Goal: Task Accomplishment & Management: Use online tool/utility

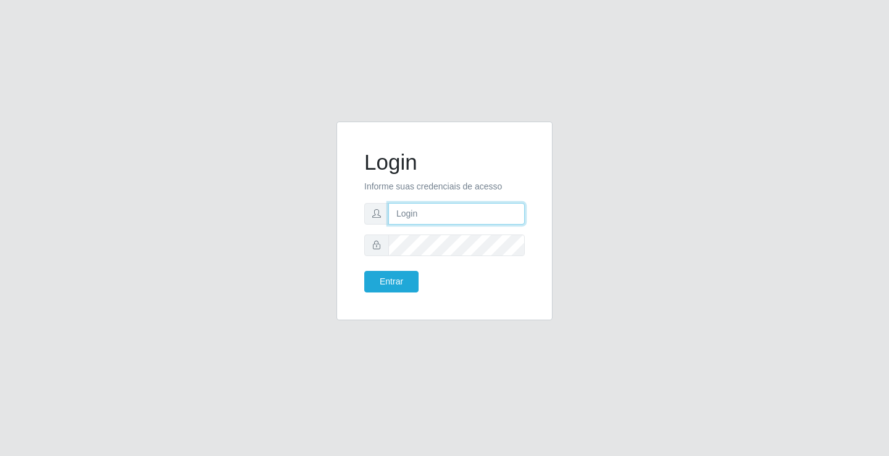
click at [438, 209] on input "text" at bounding box center [456, 214] width 136 height 22
type input "zivaneide@ideal"
click at [364, 271] on button "Entrar" at bounding box center [391, 282] width 54 height 22
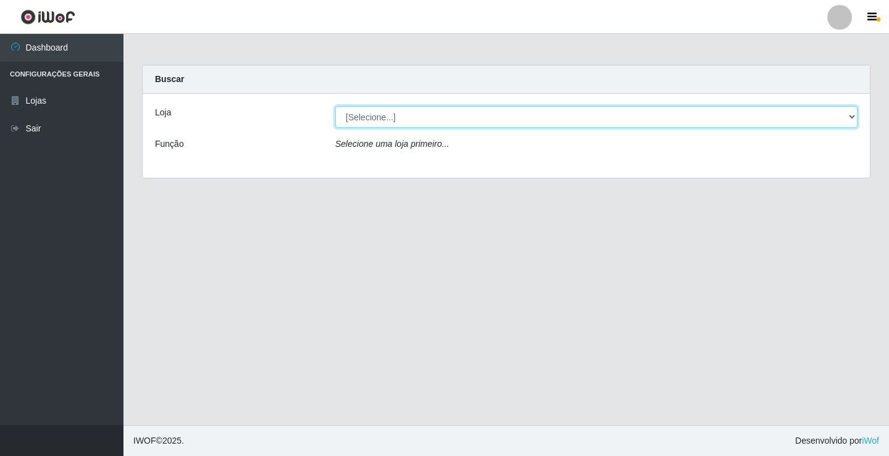
click at [853, 120] on select "[Selecione...] Ideal - Conceição" at bounding box center [596, 117] width 522 height 22
select select "231"
click at [335, 106] on select "[Selecione...] Ideal - Conceição" at bounding box center [596, 117] width 522 height 22
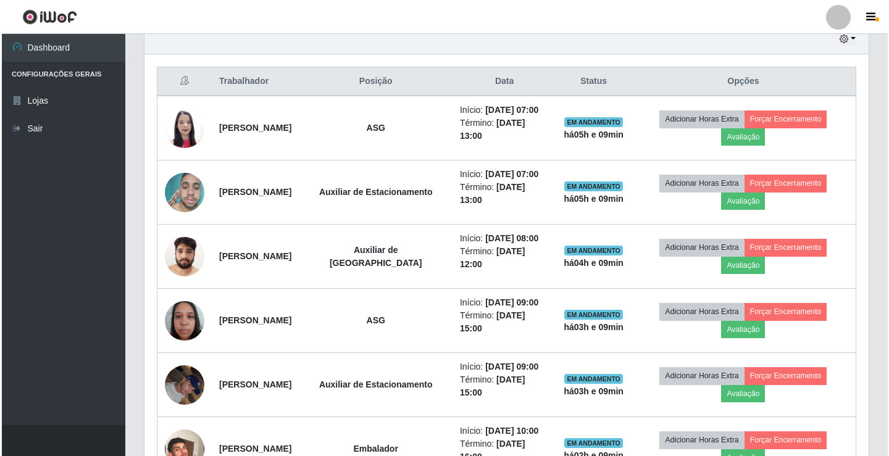
scroll to position [432, 0]
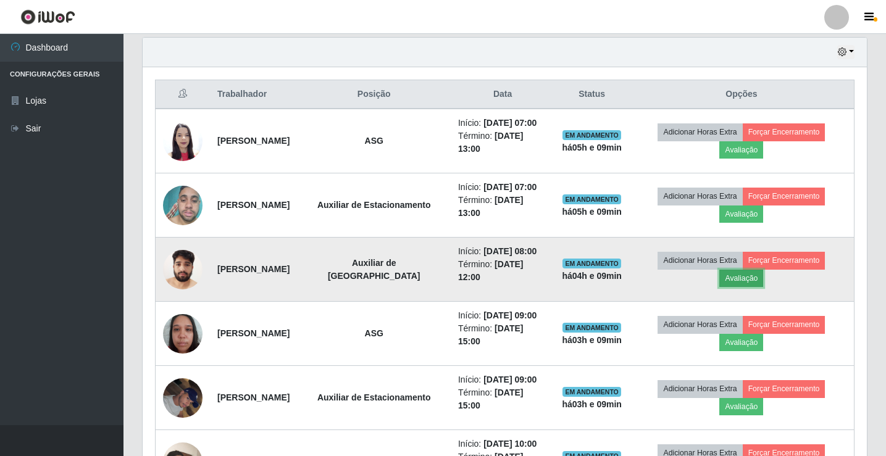
click at [761, 275] on button "Avaliação" at bounding box center [741, 278] width 44 height 17
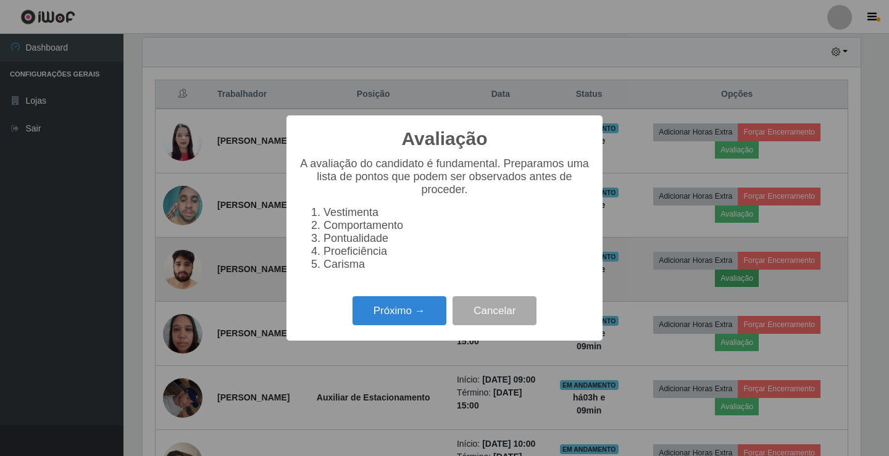
scroll to position [256, 718]
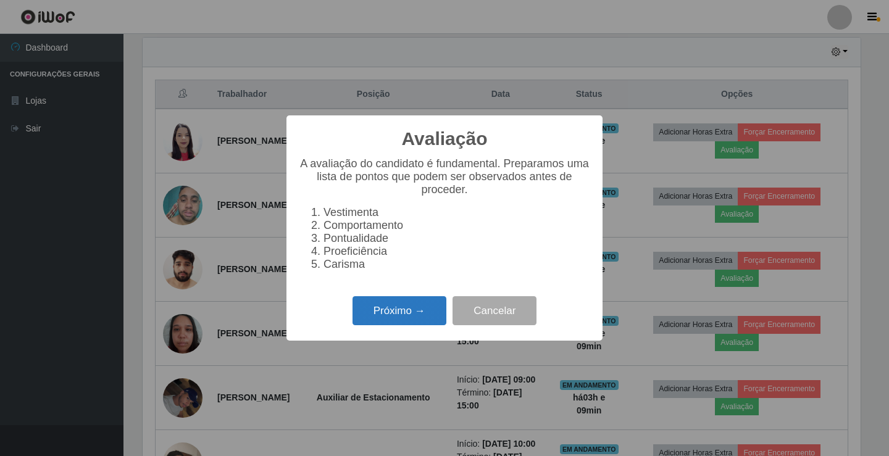
click at [387, 323] on button "Próximo →" at bounding box center [399, 310] width 94 height 29
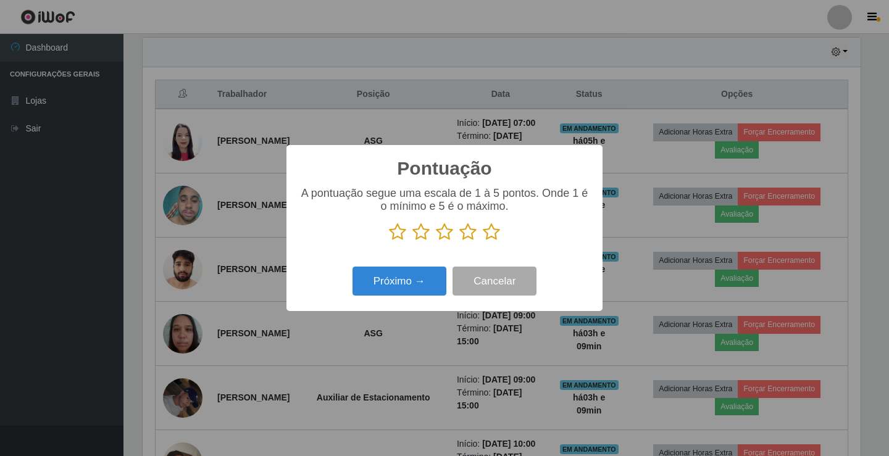
click at [468, 237] on icon at bounding box center [467, 232] width 17 height 19
click at [459, 241] on input "radio" at bounding box center [459, 241] width 0 height 0
click at [420, 291] on button "Próximo →" at bounding box center [399, 281] width 94 height 29
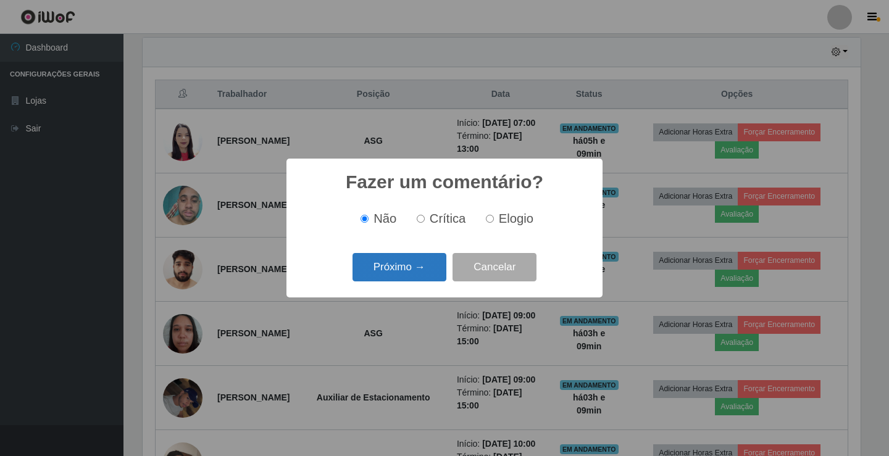
click at [417, 254] on button "Próximo →" at bounding box center [399, 267] width 94 height 29
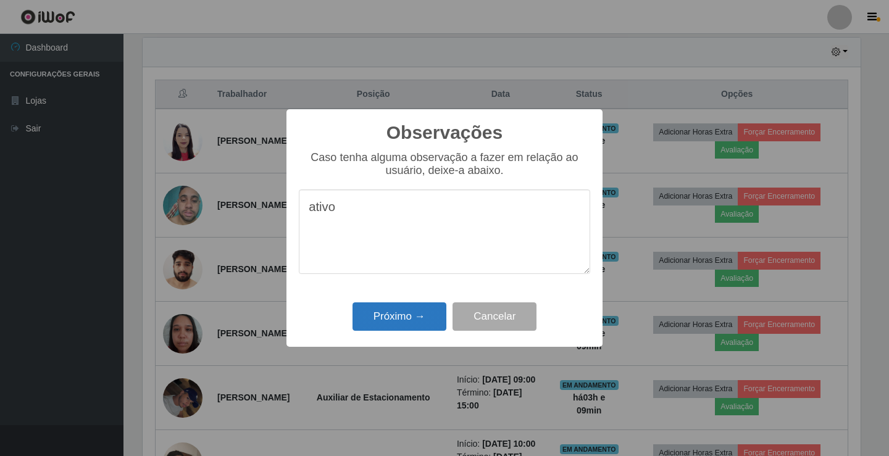
type textarea "ativo"
click at [414, 309] on button "Próximo →" at bounding box center [399, 316] width 94 height 29
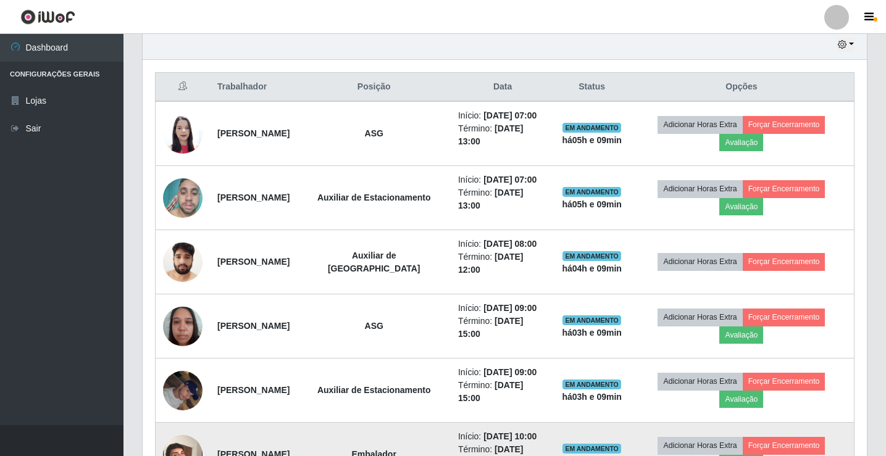
scroll to position [432, 0]
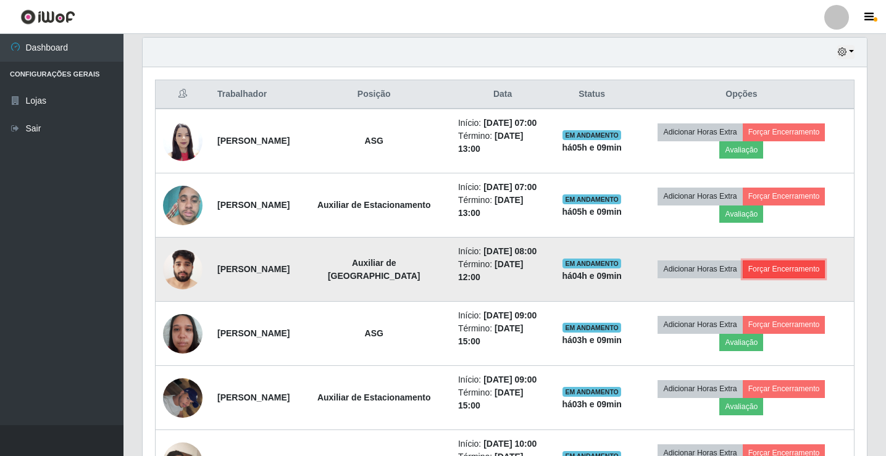
click at [800, 262] on button "Forçar Encerramento" at bounding box center [783, 268] width 83 height 17
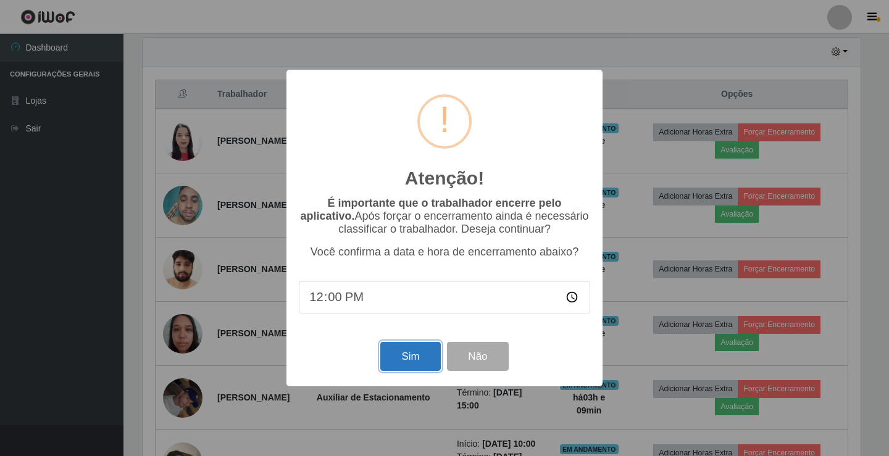
click at [417, 350] on button "Sim" at bounding box center [410, 356] width 60 height 29
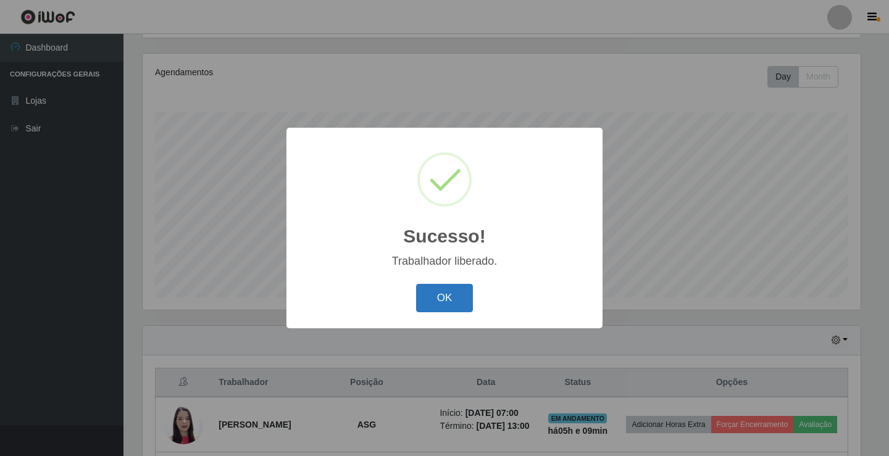
click at [438, 288] on button "OK" at bounding box center [444, 298] width 57 height 29
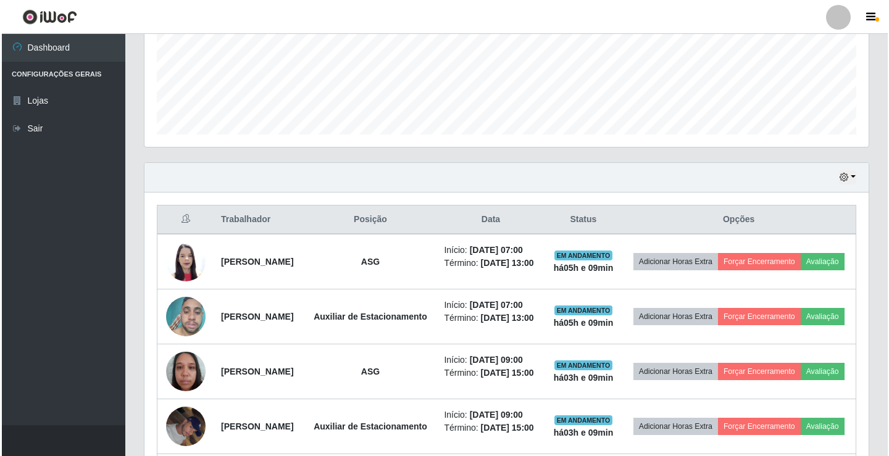
scroll to position [329, 0]
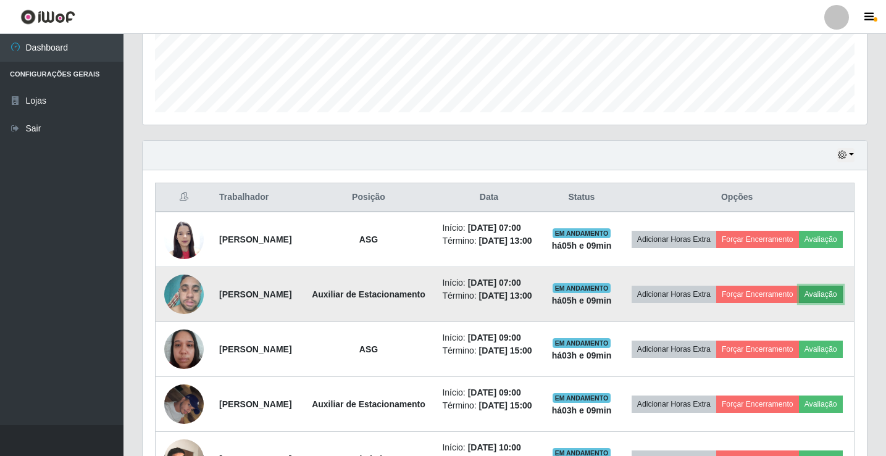
click at [799, 303] on button "Avaliação" at bounding box center [821, 294] width 44 height 17
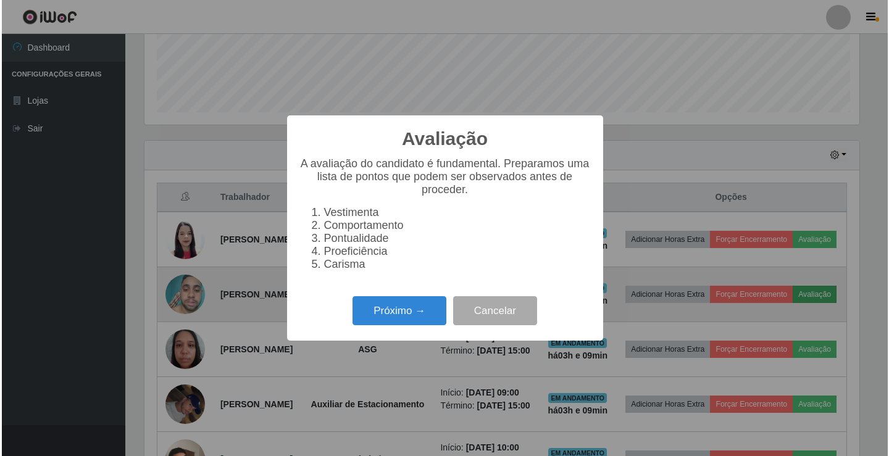
scroll to position [256, 718]
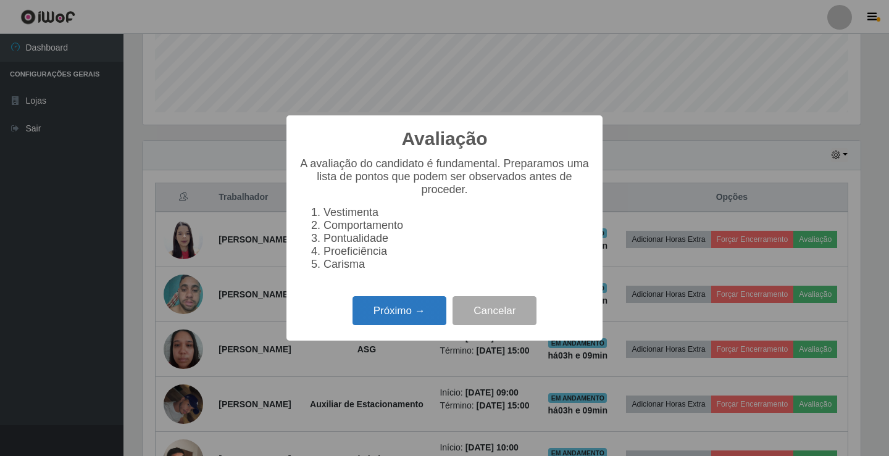
click at [425, 315] on button "Próximo →" at bounding box center [399, 310] width 94 height 29
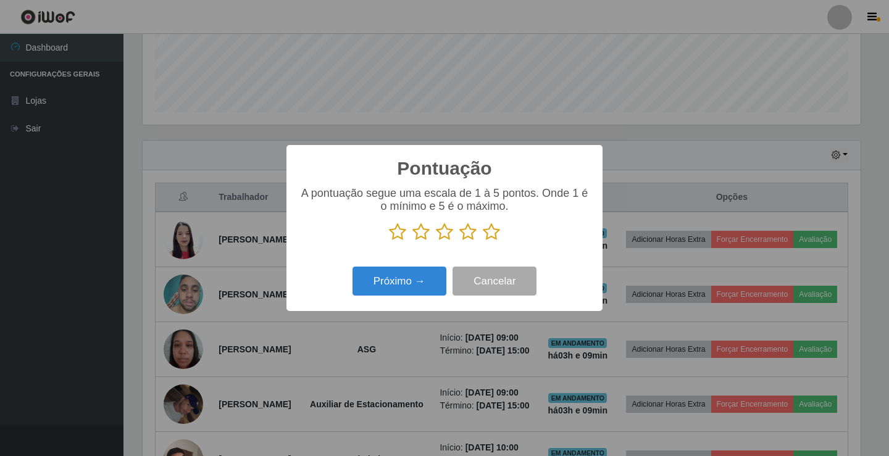
scroll to position [616916, 616455]
click at [422, 232] on icon at bounding box center [420, 232] width 17 height 19
click at [412, 241] on input "radio" at bounding box center [412, 241] width 0 height 0
click at [418, 230] on icon at bounding box center [420, 232] width 17 height 19
click at [412, 241] on input "radio" at bounding box center [412, 241] width 0 height 0
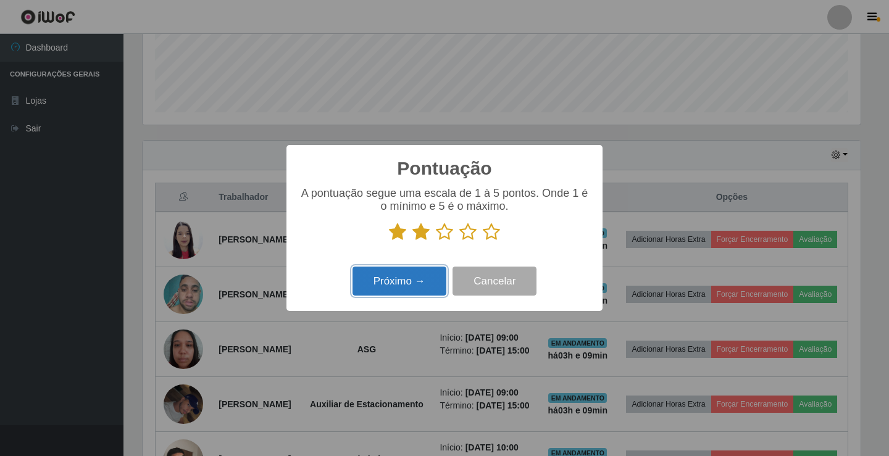
click at [421, 275] on button "Próximo →" at bounding box center [399, 281] width 94 height 29
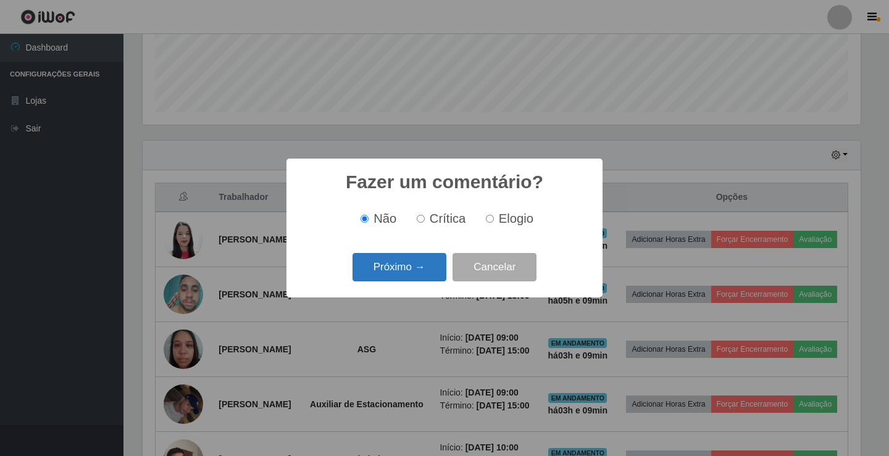
click at [420, 273] on button "Próximo →" at bounding box center [399, 267] width 94 height 29
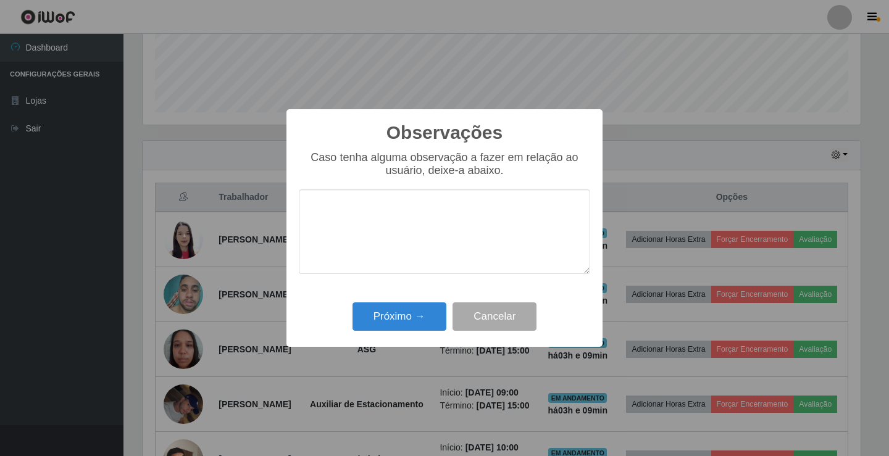
click at [393, 235] on textarea at bounding box center [444, 231] width 291 height 85
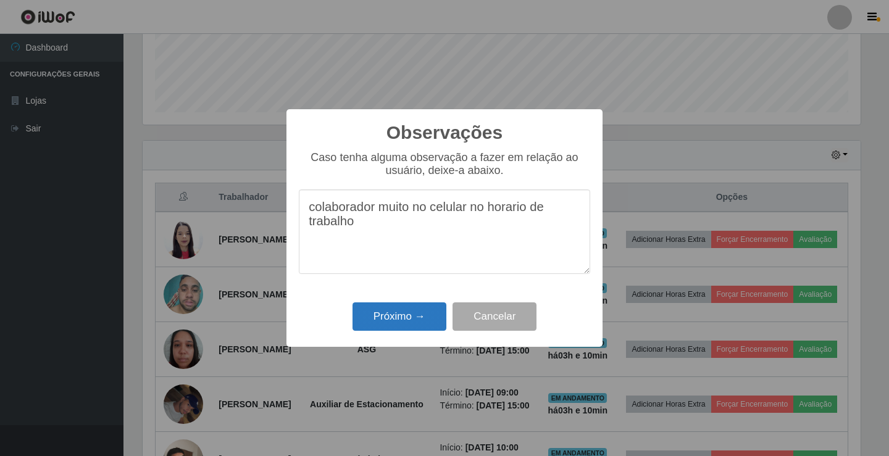
type textarea "colaborador muito no celular no horario de trabalho"
click at [401, 320] on button "Próximo →" at bounding box center [399, 316] width 94 height 29
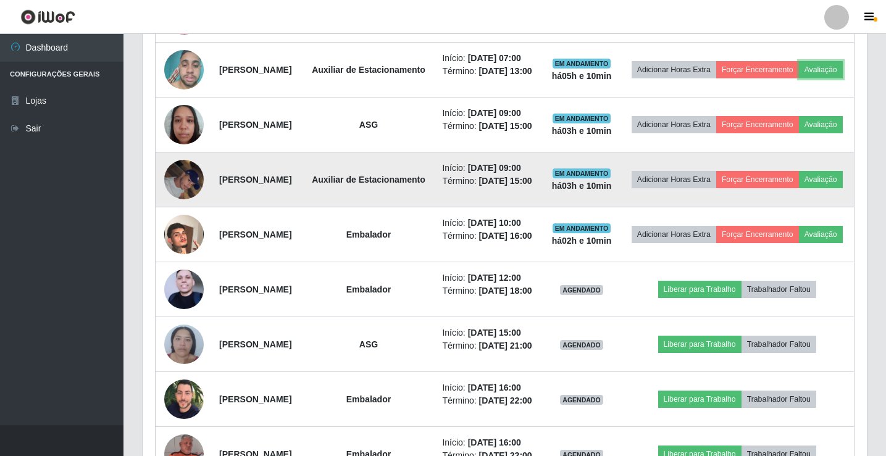
scroll to position [576, 0]
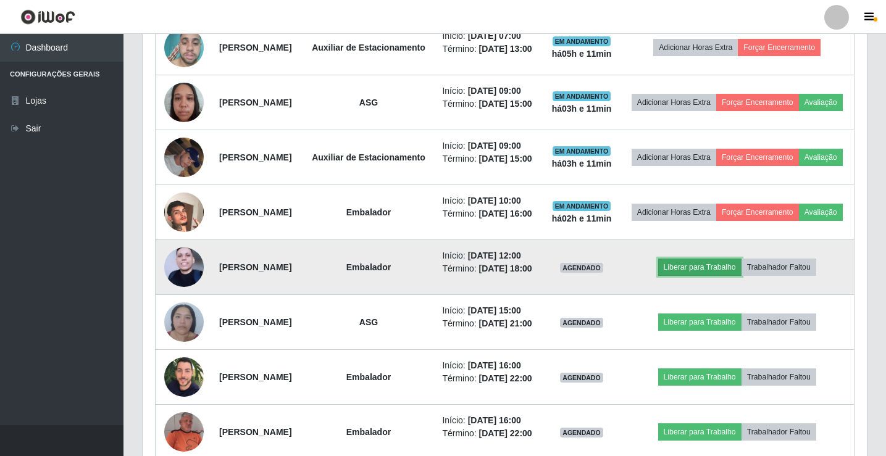
click at [717, 276] on button "Liberar para Trabalho" at bounding box center [699, 267] width 83 height 17
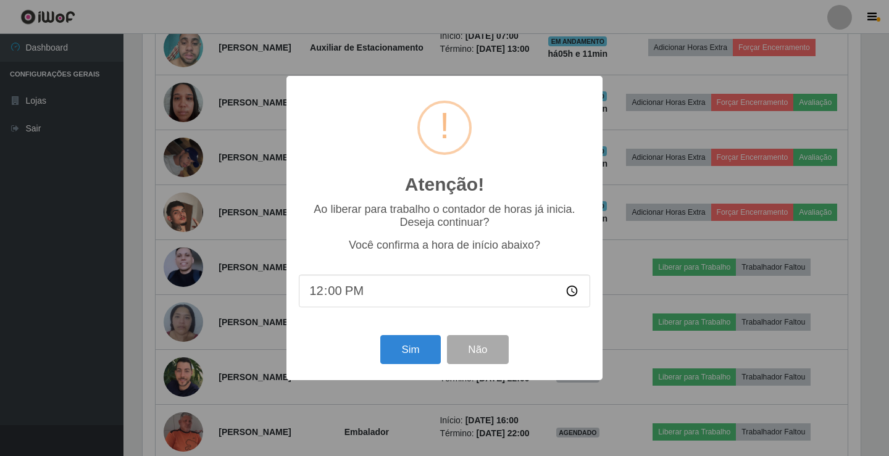
click at [328, 291] on input "12:00" at bounding box center [444, 291] width 291 height 33
type input "12:10"
click at [388, 356] on button "Sim" at bounding box center [410, 349] width 60 height 29
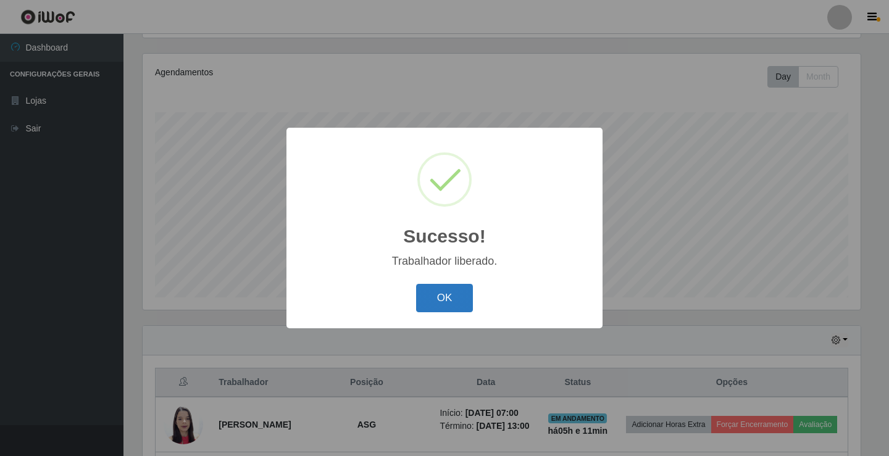
click at [445, 304] on button "OK" at bounding box center [444, 298] width 57 height 29
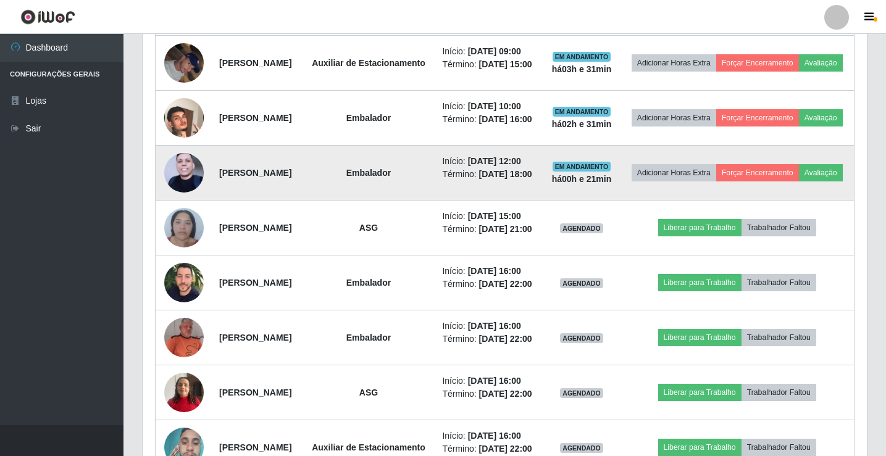
scroll to position [541, 0]
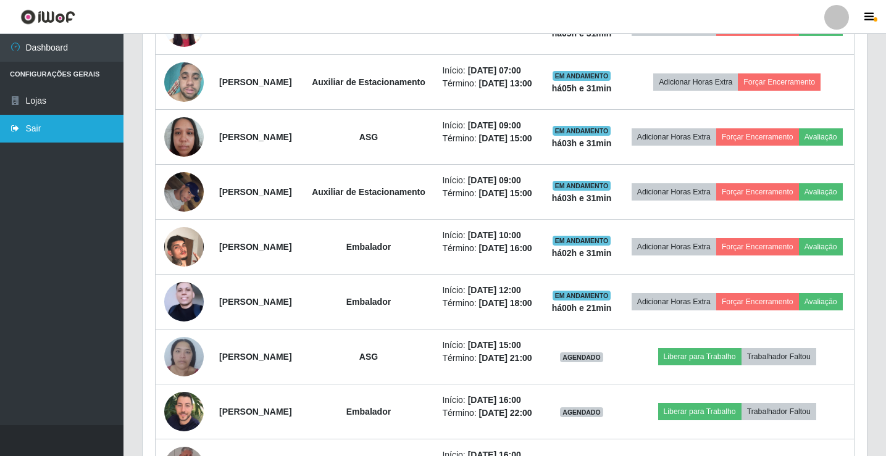
click at [23, 125] on link "Sair" at bounding box center [61, 129] width 123 height 28
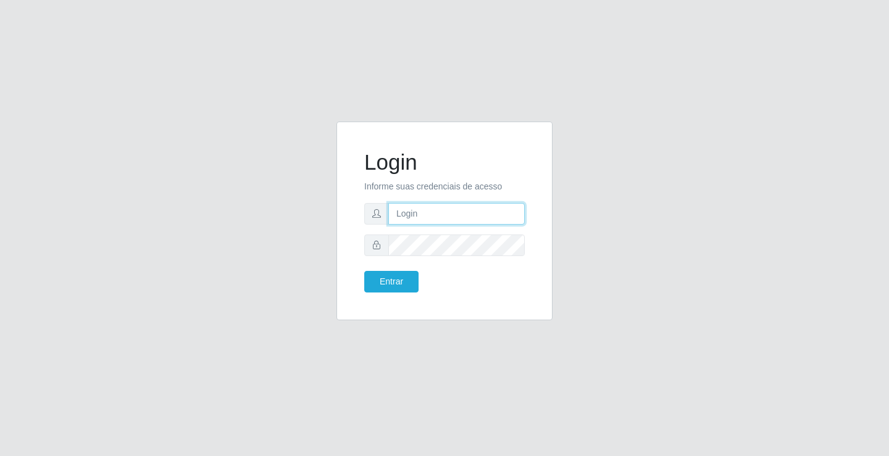
click at [413, 212] on input "text" at bounding box center [456, 214] width 136 height 22
type input "zivaneide@ideal"
click at [364, 271] on button "Entrar" at bounding box center [391, 282] width 54 height 22
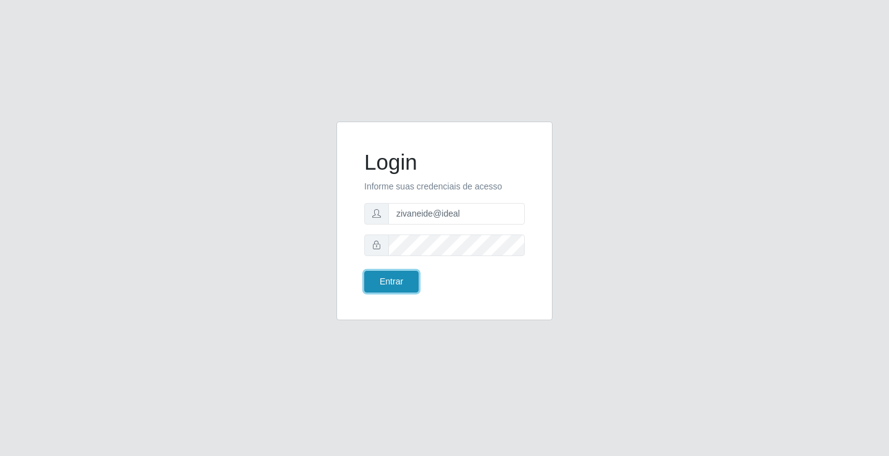
click at [373, 281] on button "Entrar" at bounding box center [391, 282] width 54 height 22
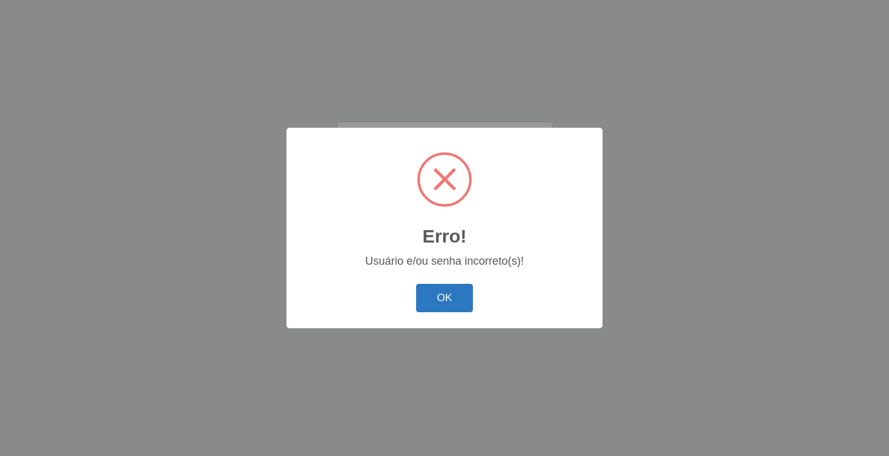
drag, startPoint x: 417, startPoint y: 291, endPoint x: 424, endPoint y: 295, distance: 7.7
click at [420, 293] on div "OK Cancel" at bounding box center [444, 297] width 291 height 35
click at [434, 291] on button "OK" at bounding box center [444, 298] width 57 height 29
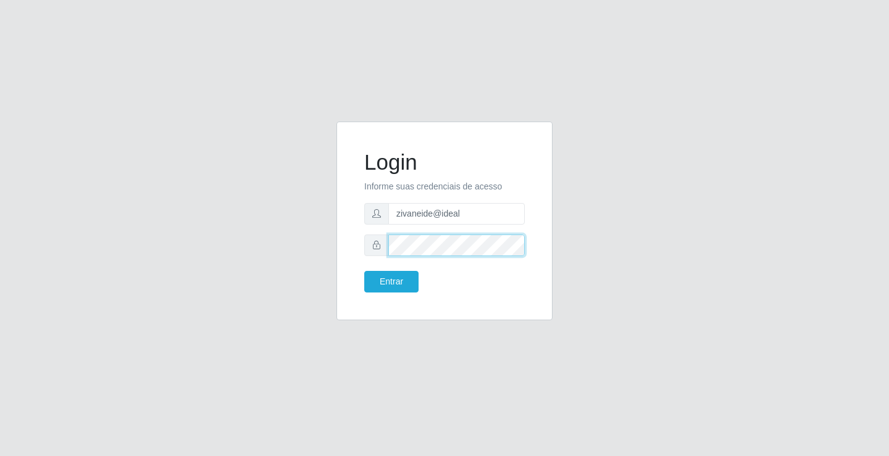
click at [364, 271] on button "Entrar" at bounding box center [391, 282] width 54 height 22
click at [402, 280] on button "Entrar" at bounding box center [391, 282] width 54 height 22
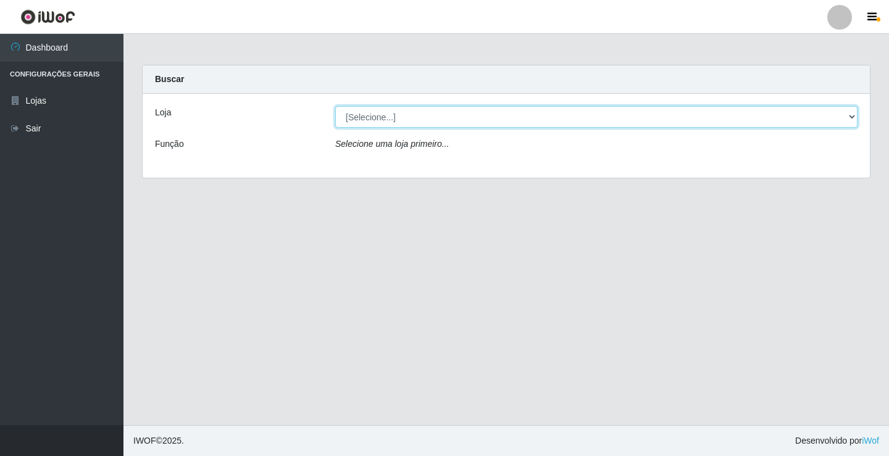
click at [850, 116] on select "[Selecione...] Ideal - Conceição" at bounding box center [596, 117] width 522 height 22
select select "231"
click at [335, 106] on select "[Selecione...] Ideal - Conceição" at bounding box center [596, 117] width 522 height 22
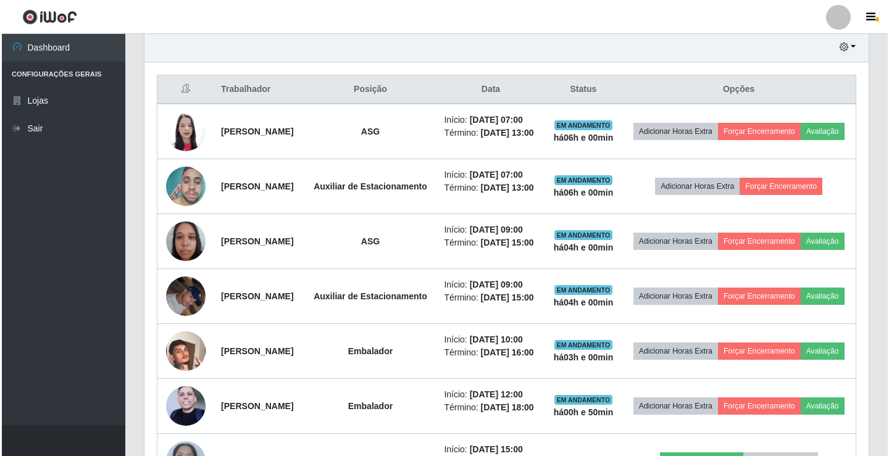
scroll to position [432, 0]
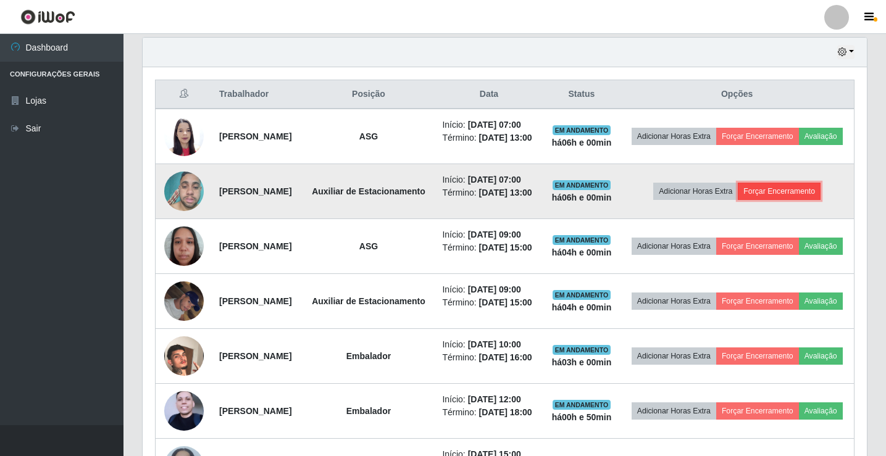
click at [777, 200] on button "Forçar Encerramento" at bounding box center [779, 191] width 83 height 17
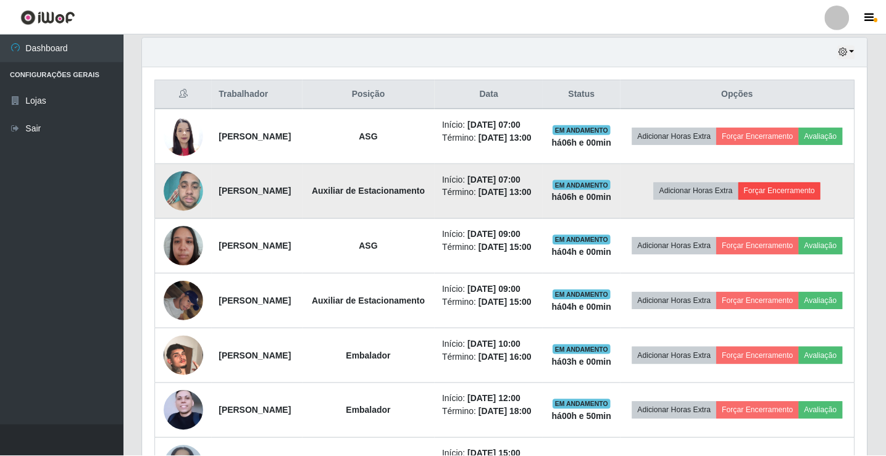
scroll to position [256, 718]
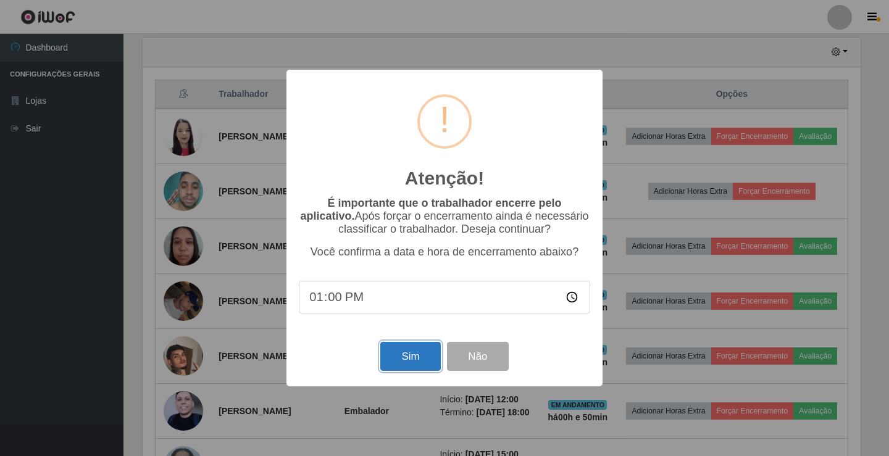
click at [418, 354] on button "Sim" at bounding box center [410, 356] width 60 height 29
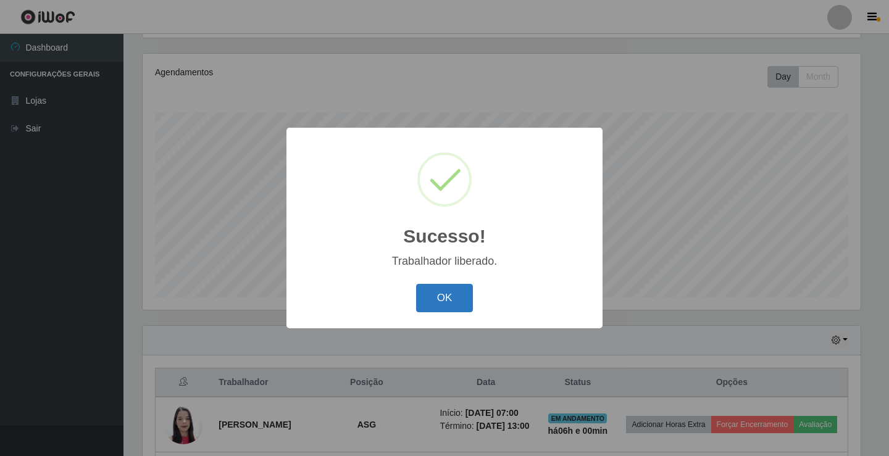
click at [443, 299] on button "OK" at bounding box center [444, 298] width 57 height 29
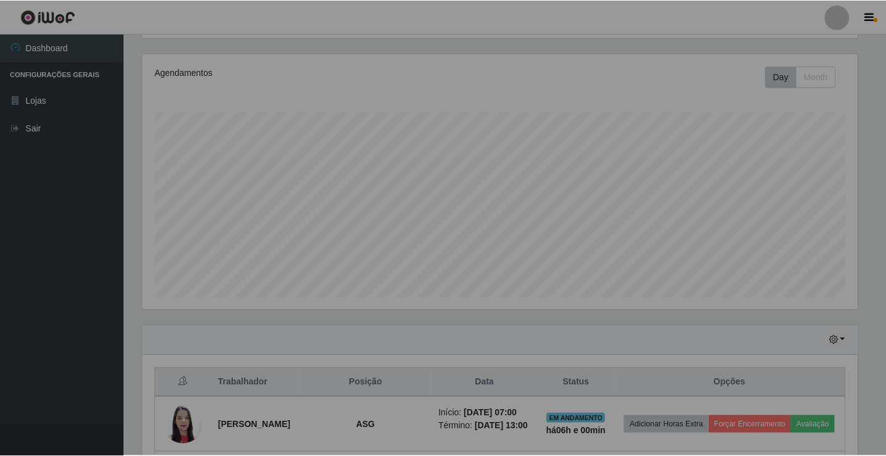
scroll to position [256, 724]
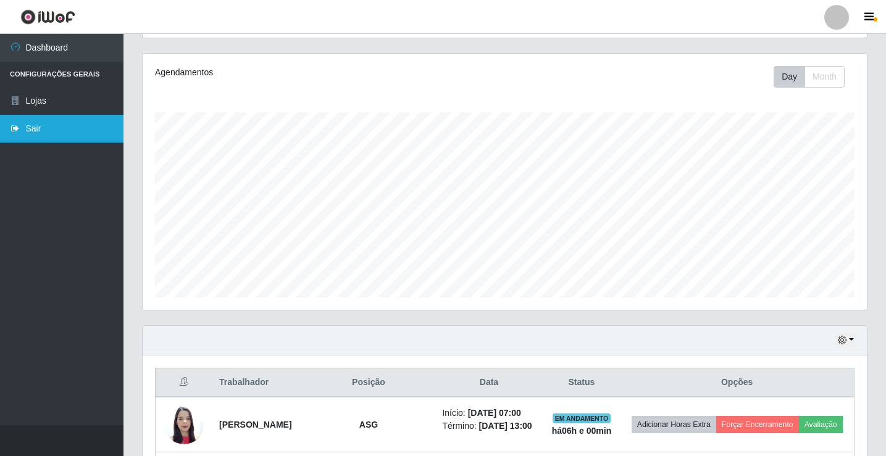
click at [60, 131] on link "Sair" at bounding box center [61, 129] width 123 height 28
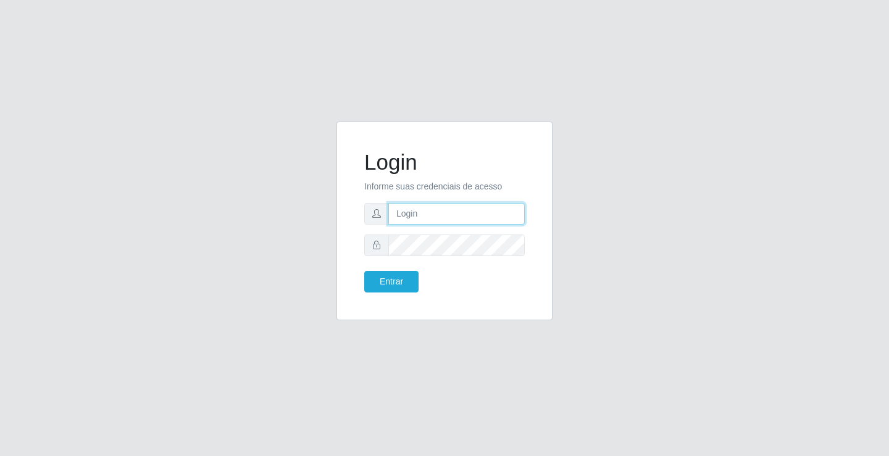
click at [425, 207] on input "text" at bounding box center [456, 214] width 136 height 22
type input "ediane@ideal"
click at [364, 271] on button "Entrar" at bounding box center [391, 282] width 54 height 22
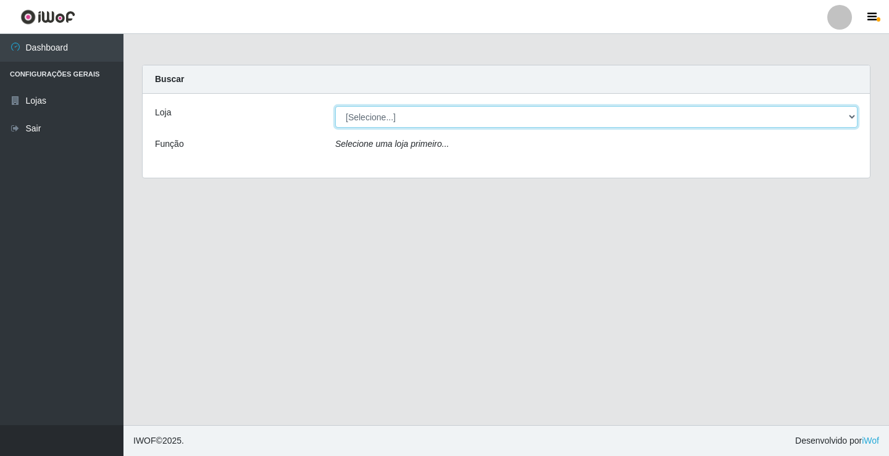
click at [376, 115] on select "[Selecione...] Ideal - Conceição" at bounding box center [596, 117] width 522 height 22
select select "231"
click at [335, 106] on select "[Selecione...] Ideal - Conceição" at bounding box center [596, 117] width 522 height 22
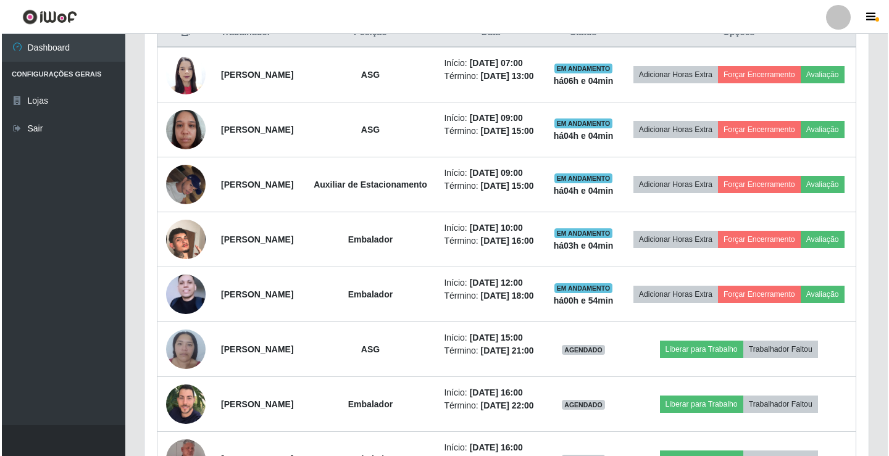
scroll to position [370, 0]
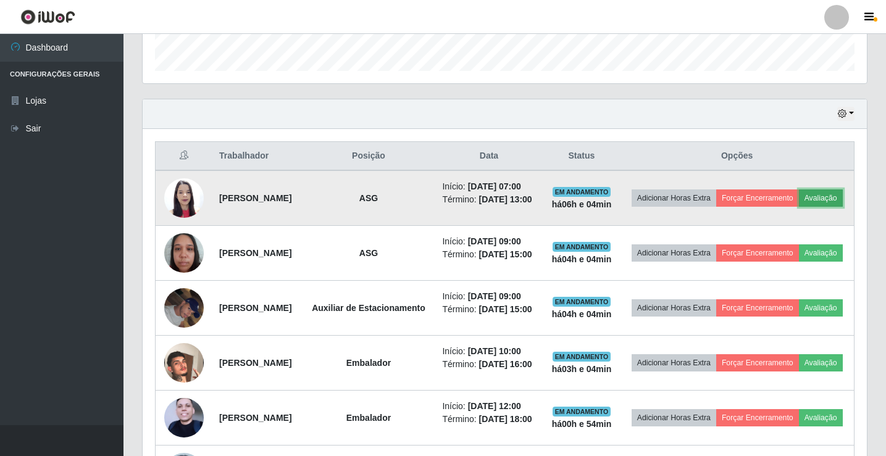
click at [799, 207] on button "Avaliação" at bounding box center [821, 197] width 44 height 17
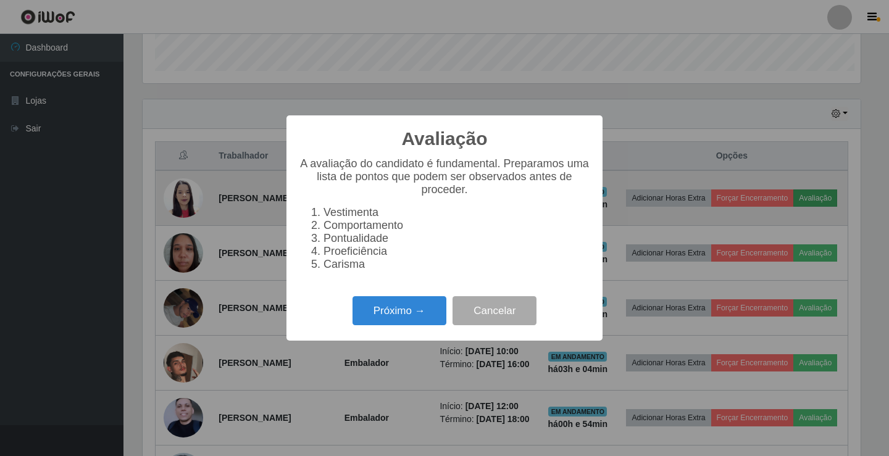
scroll to position [256, 718]
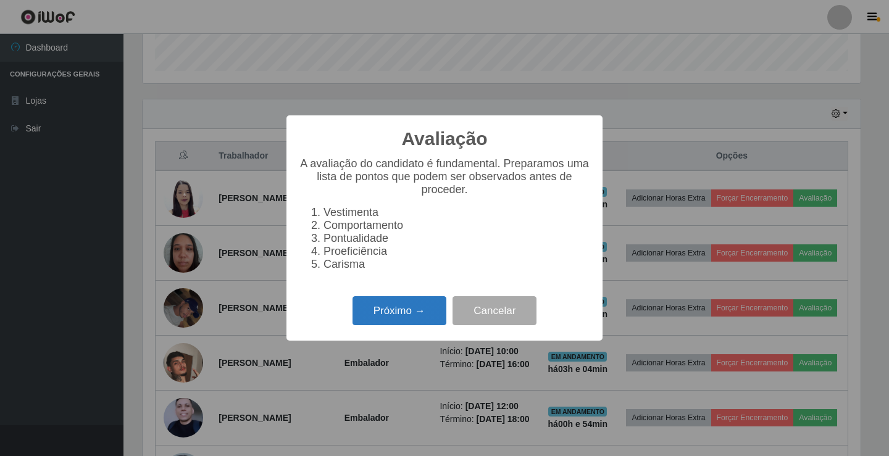
click at [407, 317] on button "Próximo →" at bounding box center [399, 310] width 94 height 29
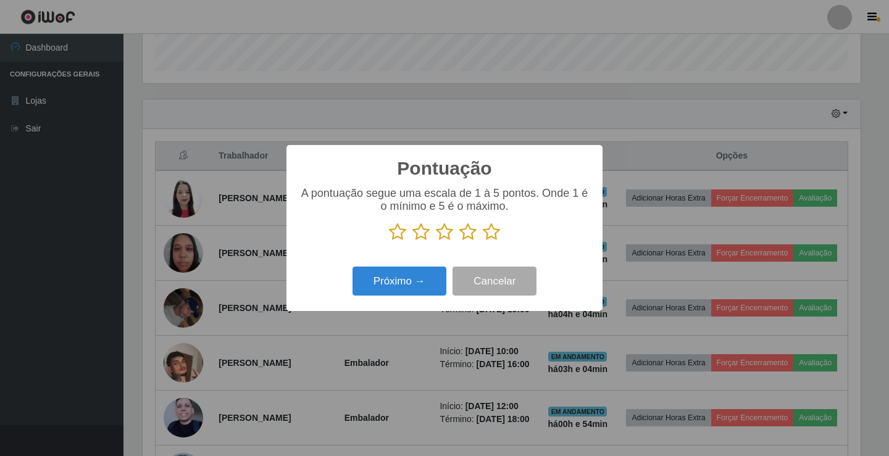
click at [497, 230] on icon at bounding box center [491, 232] width 17 height 19
click at [483, 241] on input "radio" at bounding box center [483, 241] width 0 height 0
click at [438, 268] on div "Próximo → Cancelar" at bounding box center [444, 281] width 291 height 35
click at [423, 299] on div "Próximo → Cancelar" at bounding box center [444, 281] width 291 height 35
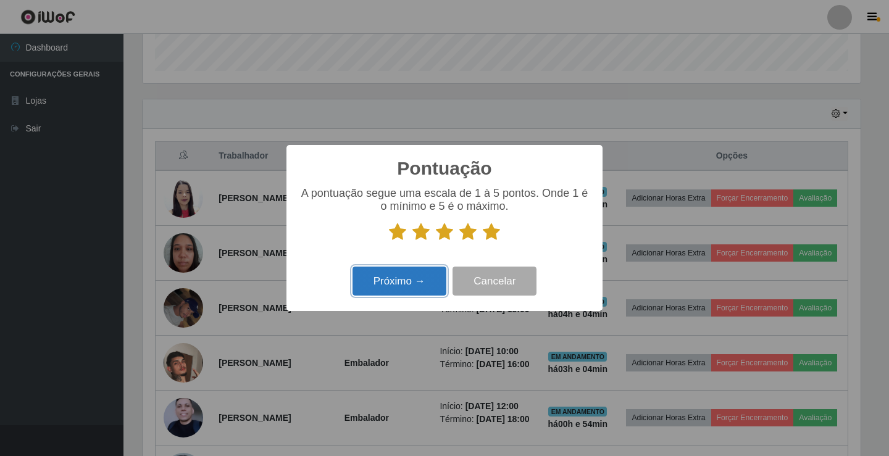
click at [422, 286] on button "Próximo →" at bounding box center [399, 281] width 94 height 29
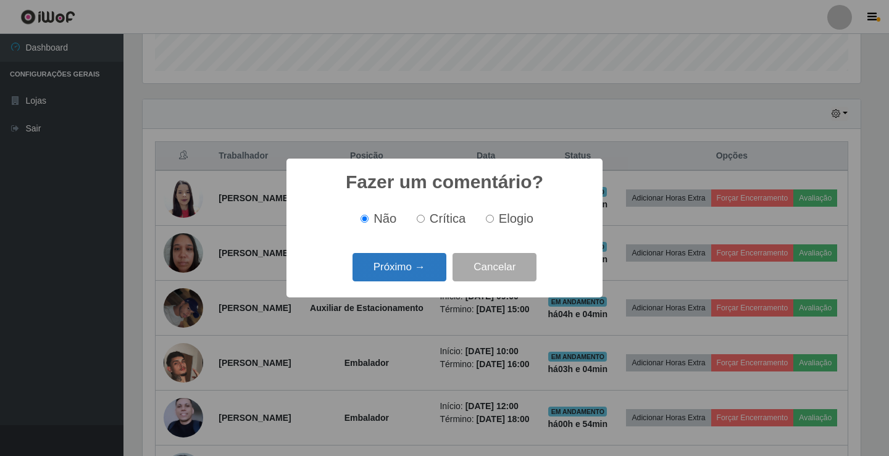
click at [431, 272] on button "Próximo →" at bounding box center [399, 267] width 94 height 29
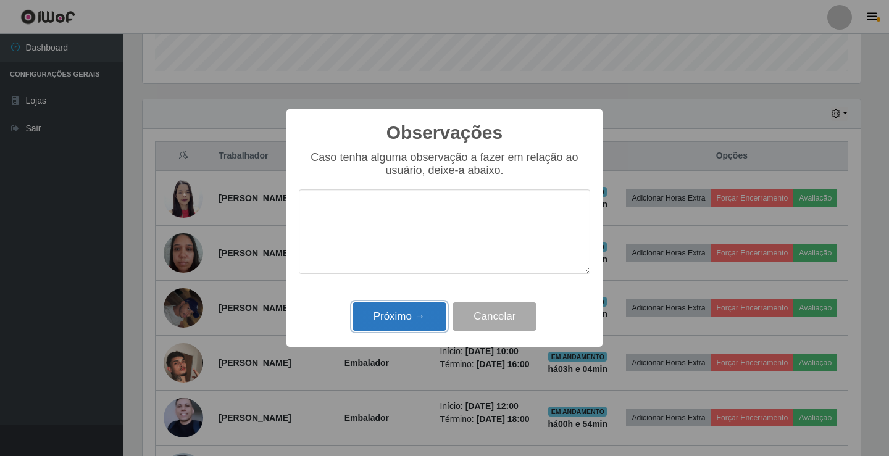
click at [402, 310] on button "Próximo →" at bounding box center [399, 316] width 94 height 29
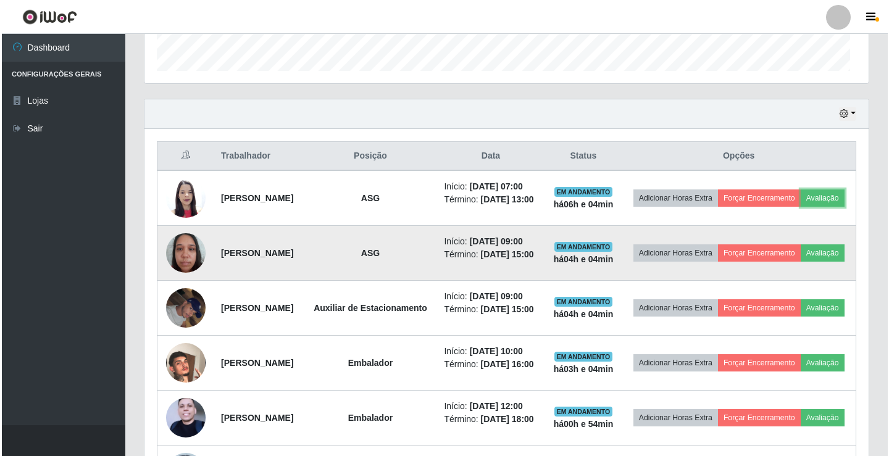
scroll to position [256, 724]
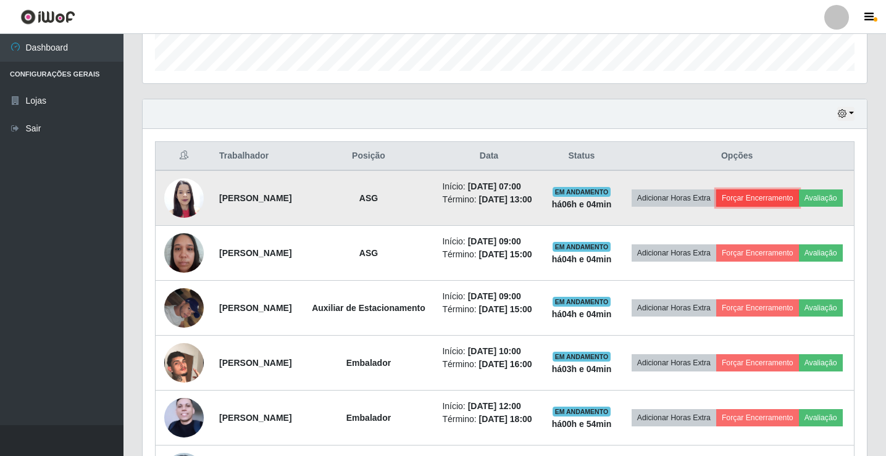
click at [779, 193] on button "Forçar Encerramento" at bounding box center [757, 197] width 83 height 17
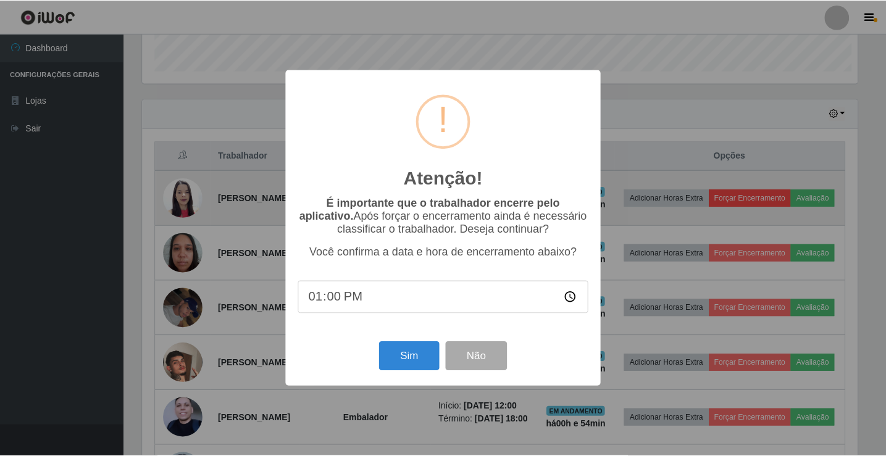
scroll to position [256, 718]
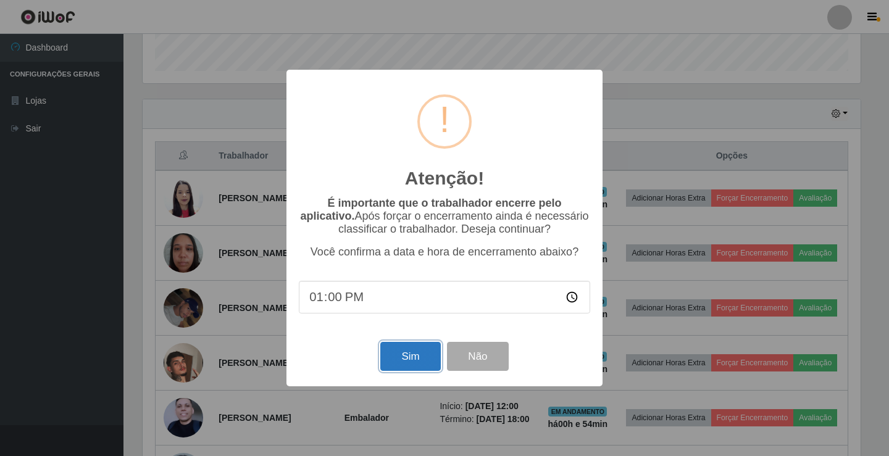
click at [418, 357] on button "Sim" at bounding box center [410, 356] width 60 height 29
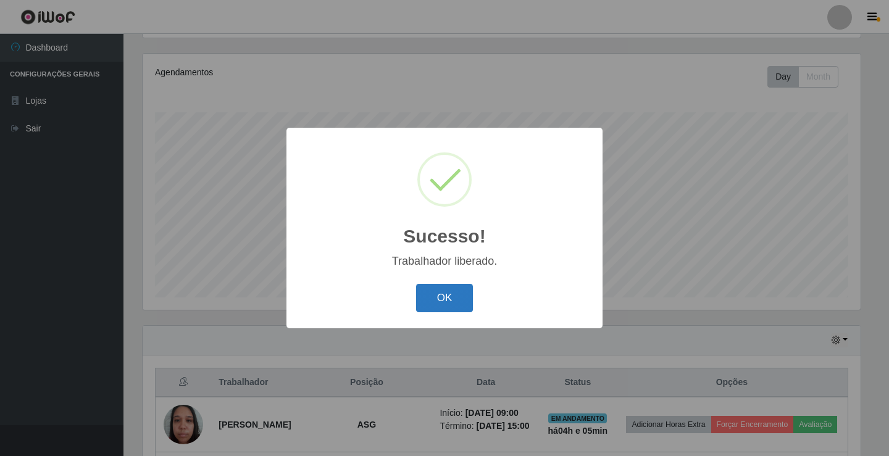
click at [443, 286] on button "OK" at bounding box center [444, 298] width 57 height 29
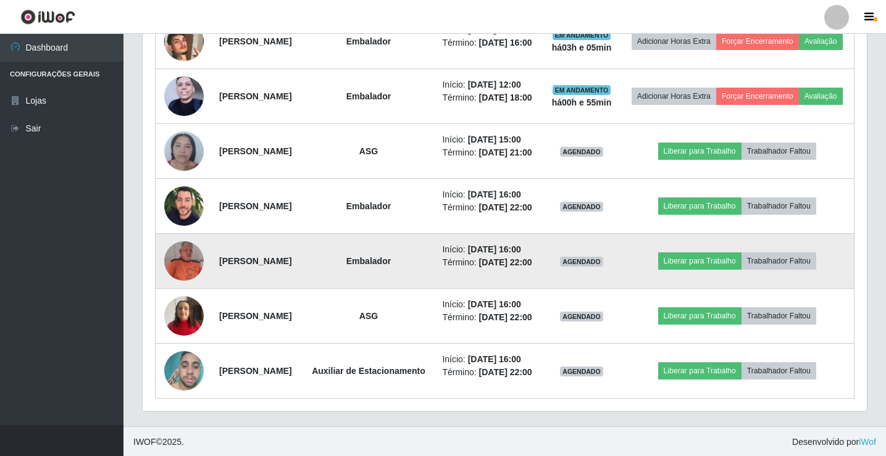
scroll to position [721, 0]
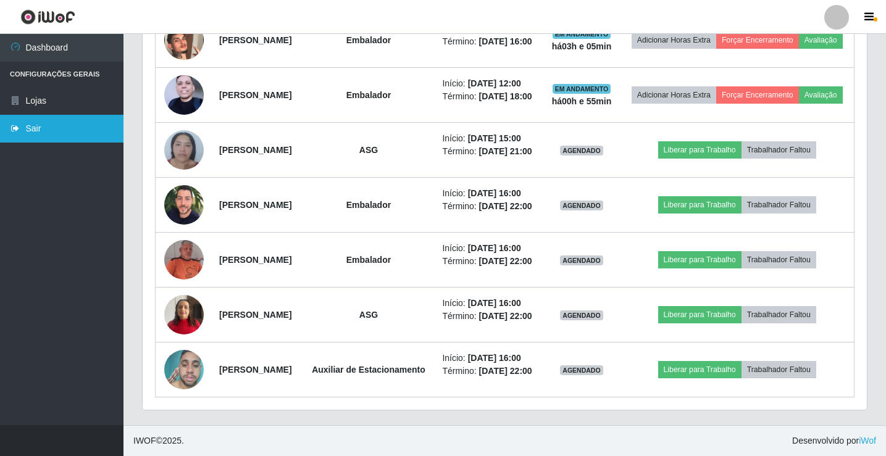
click at [28, 137] on link "Sair" at bounding box center [61, 129] width 123 height 28
